Goal: Task Accomplishment & Management: Manage account settings

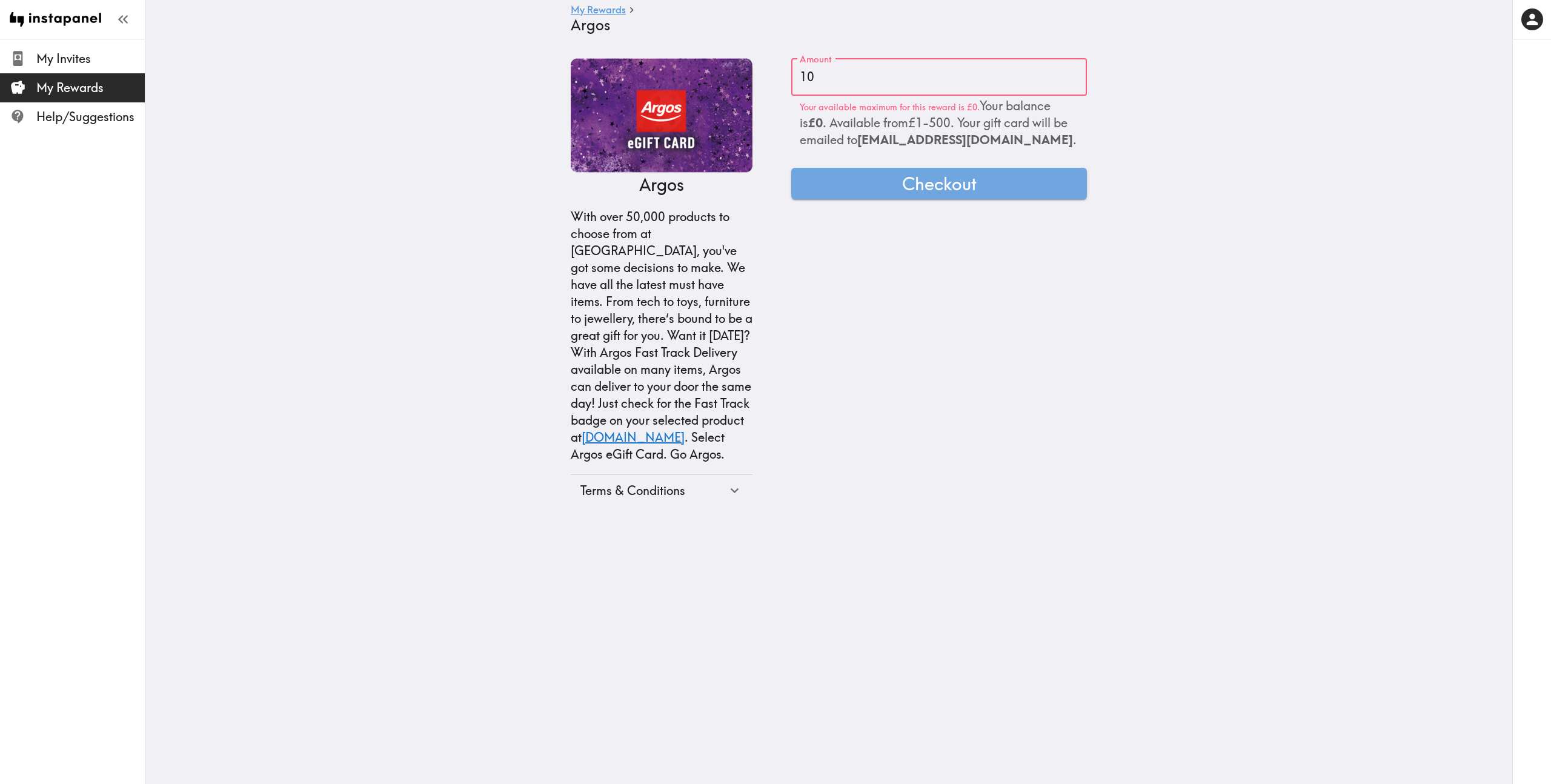
click at [1155, 148] on main "My Rewards Argos Argos With over 50,000 products to choose from at Argos, you'v…" at bounding box center [829, 282] width 1367 height 487
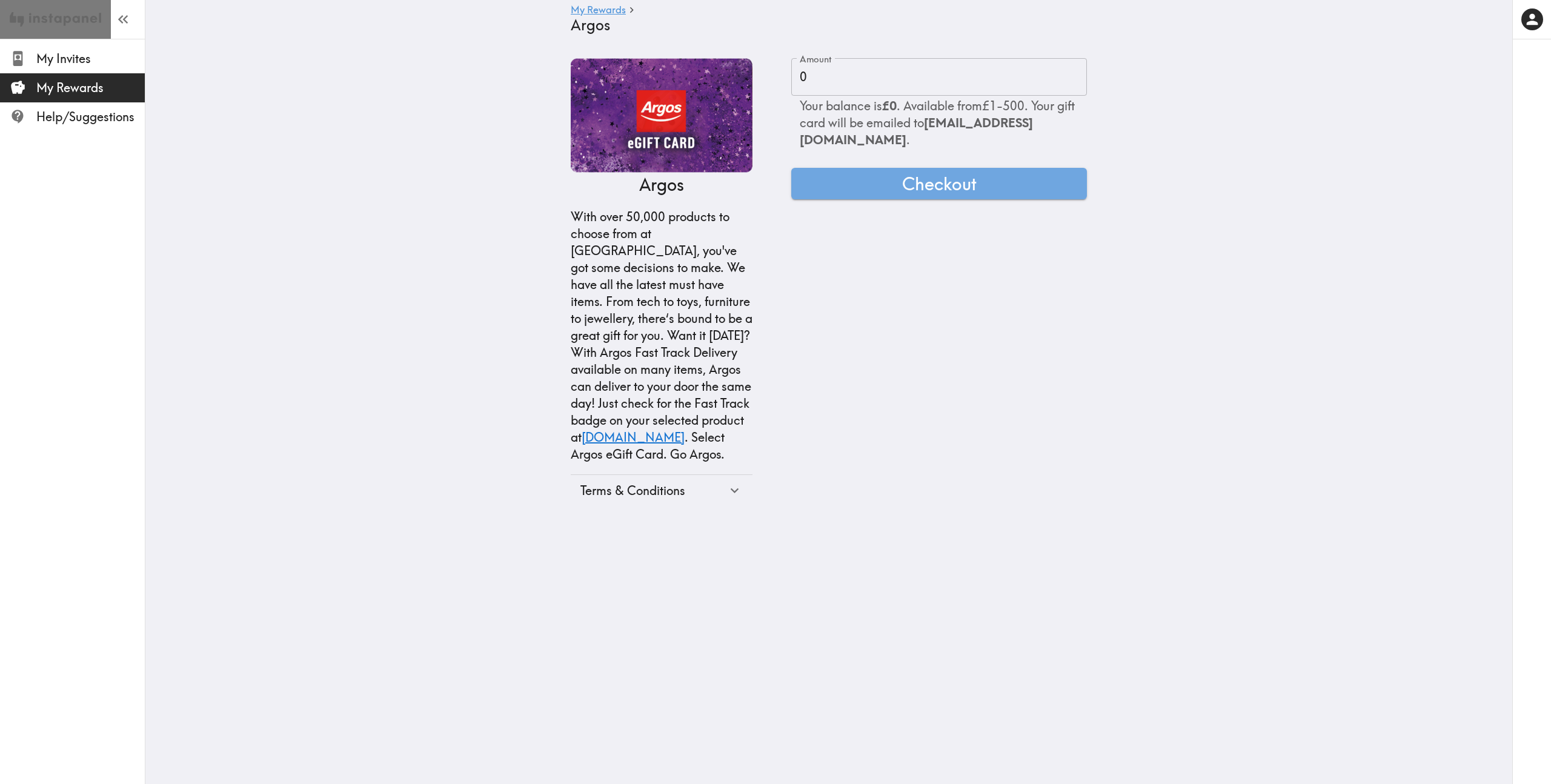
click at [68, 24] on img at bounding box center [55, 19] width 92 height 39
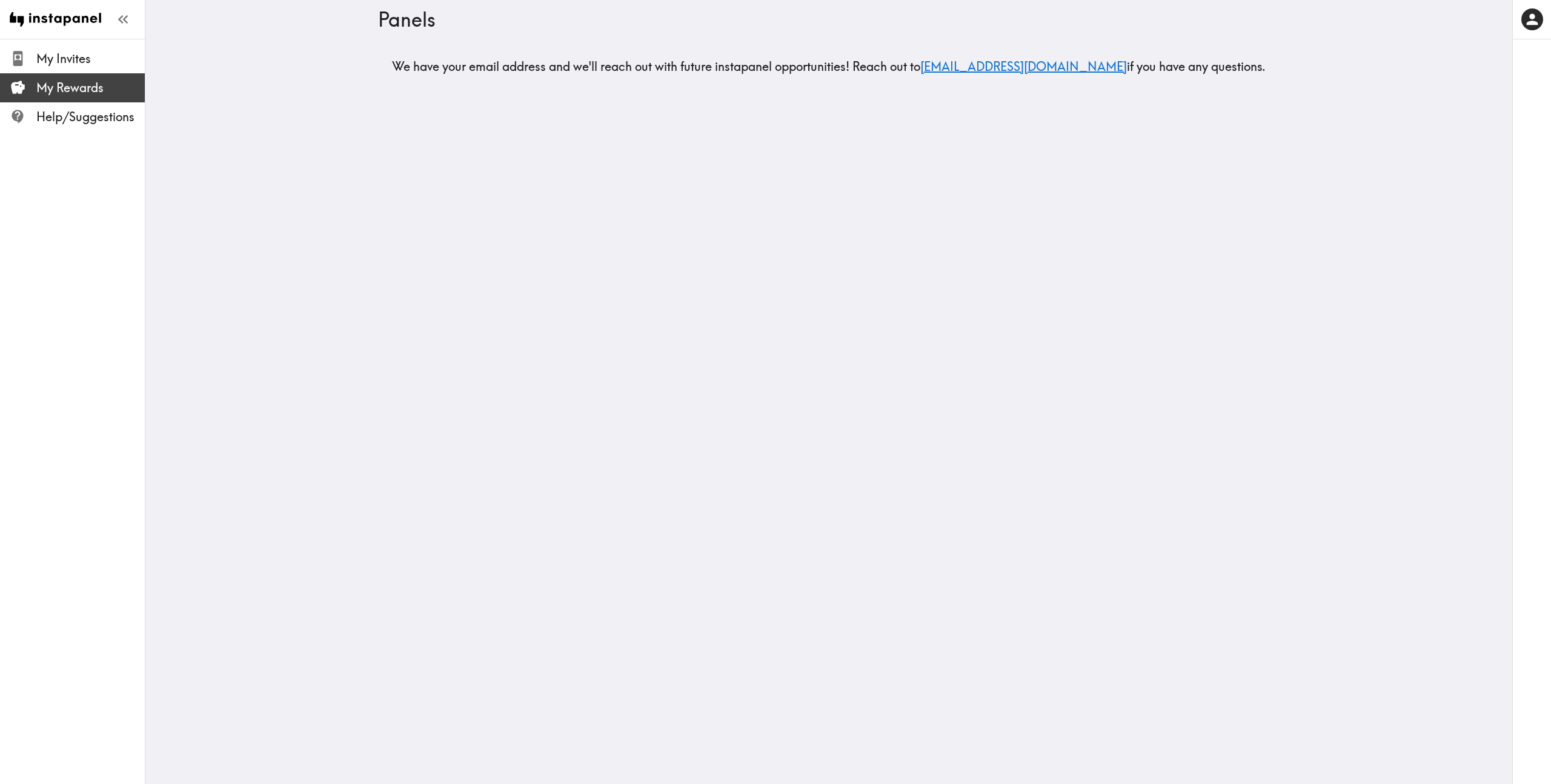
click at [49, 86] on span "My Rewards" at bounding box center [90, 87] width 108 height 17
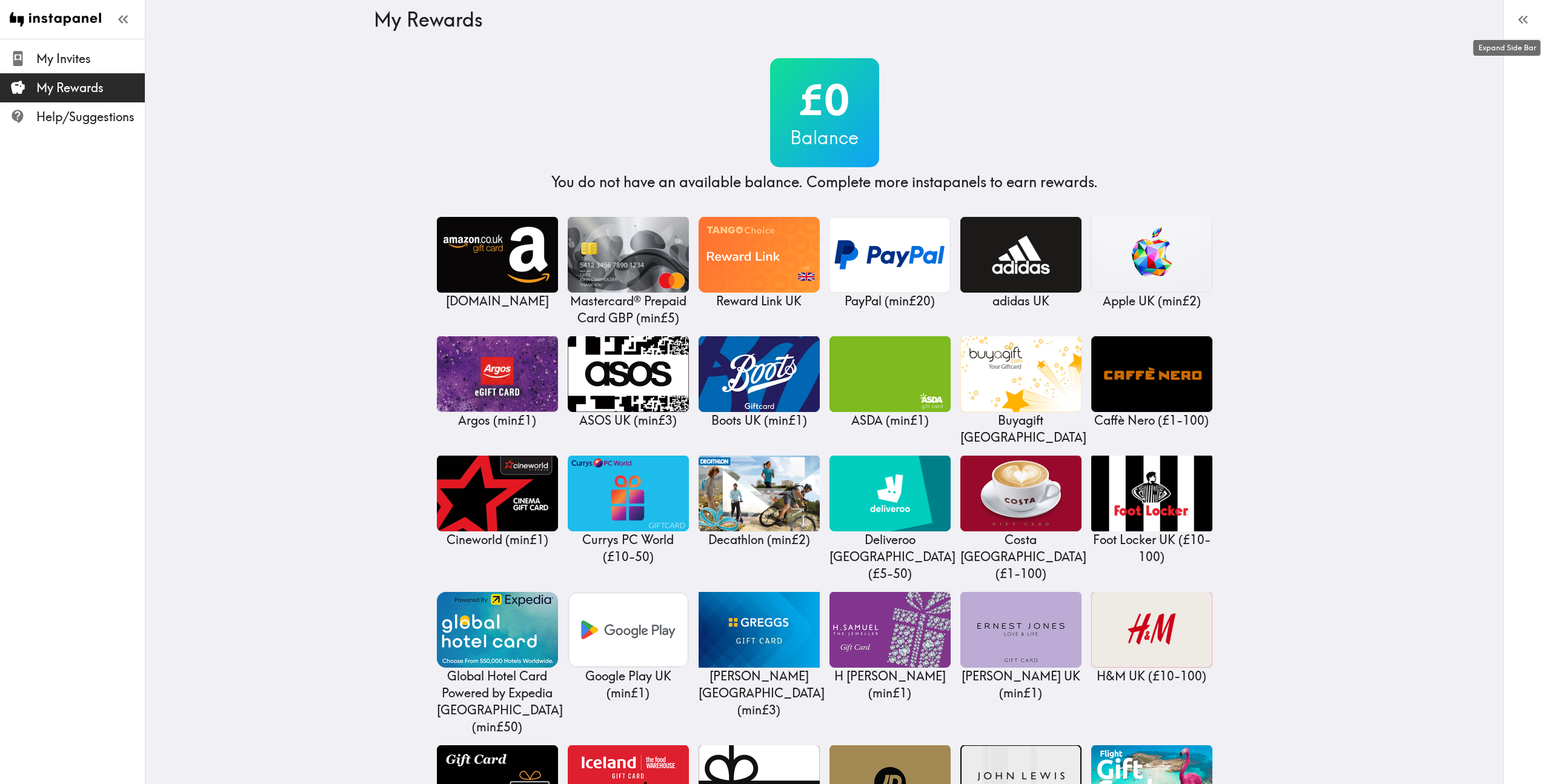
click at [1525, 25] on icon "button" at bounding box center [1523, 19] width 16 height 16
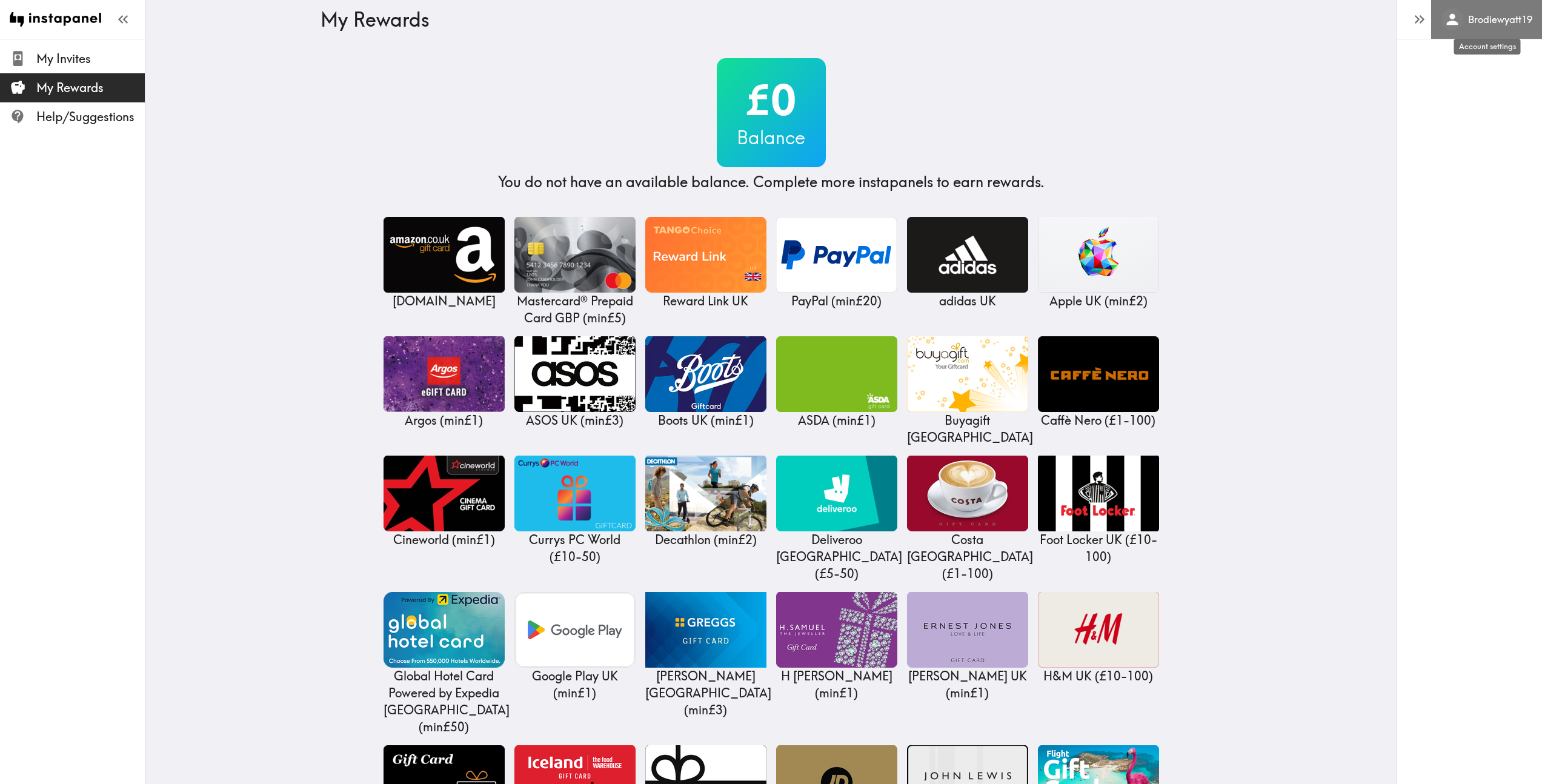
click at [1477, 30] on div "Account settings" at bounding box center [1487, 43] width 69 height 25
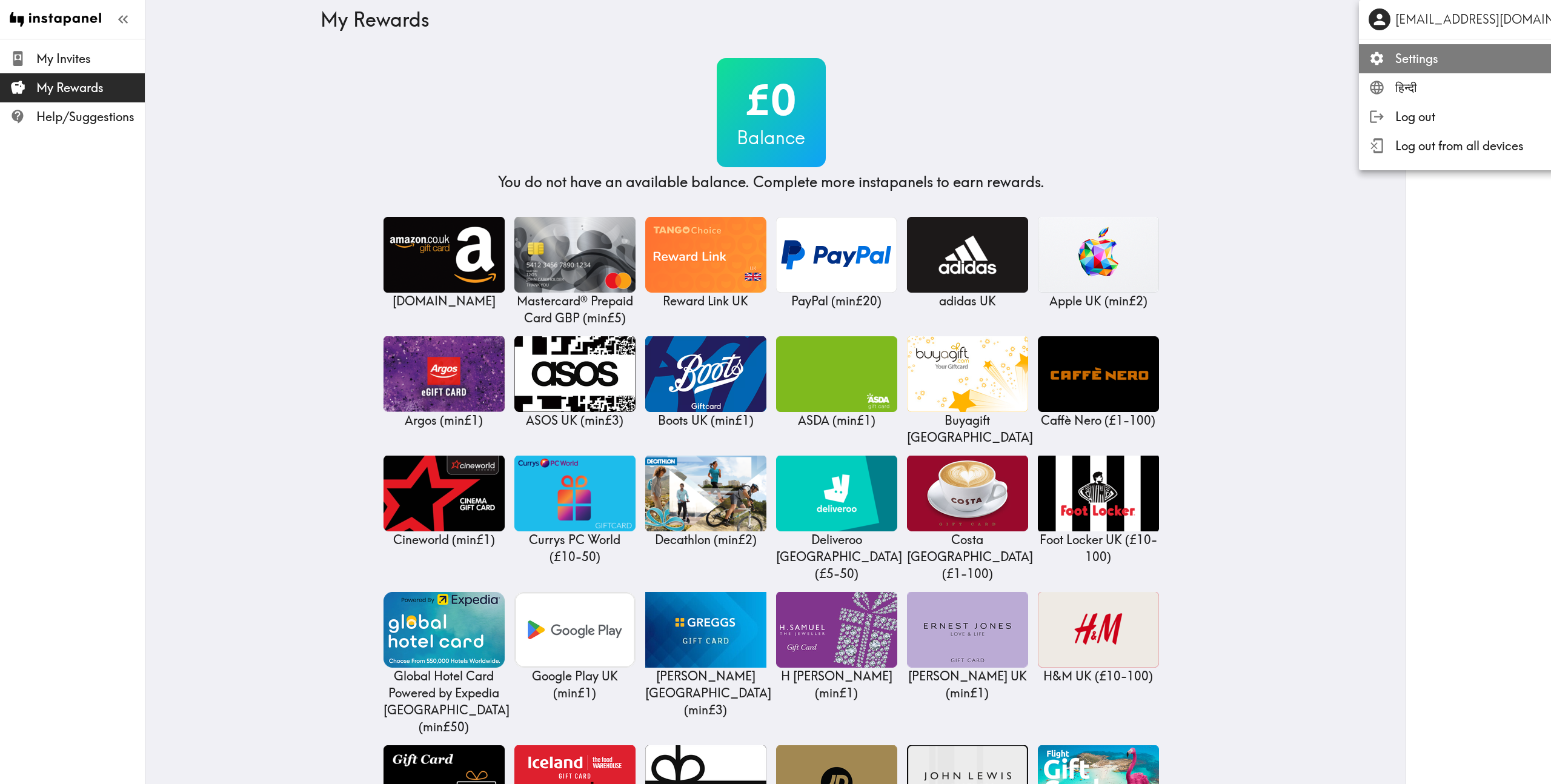
click at [1437, 58] on span "Settings" at bounding box center [1503, 59] width 216 height 17
